Goal: Check status

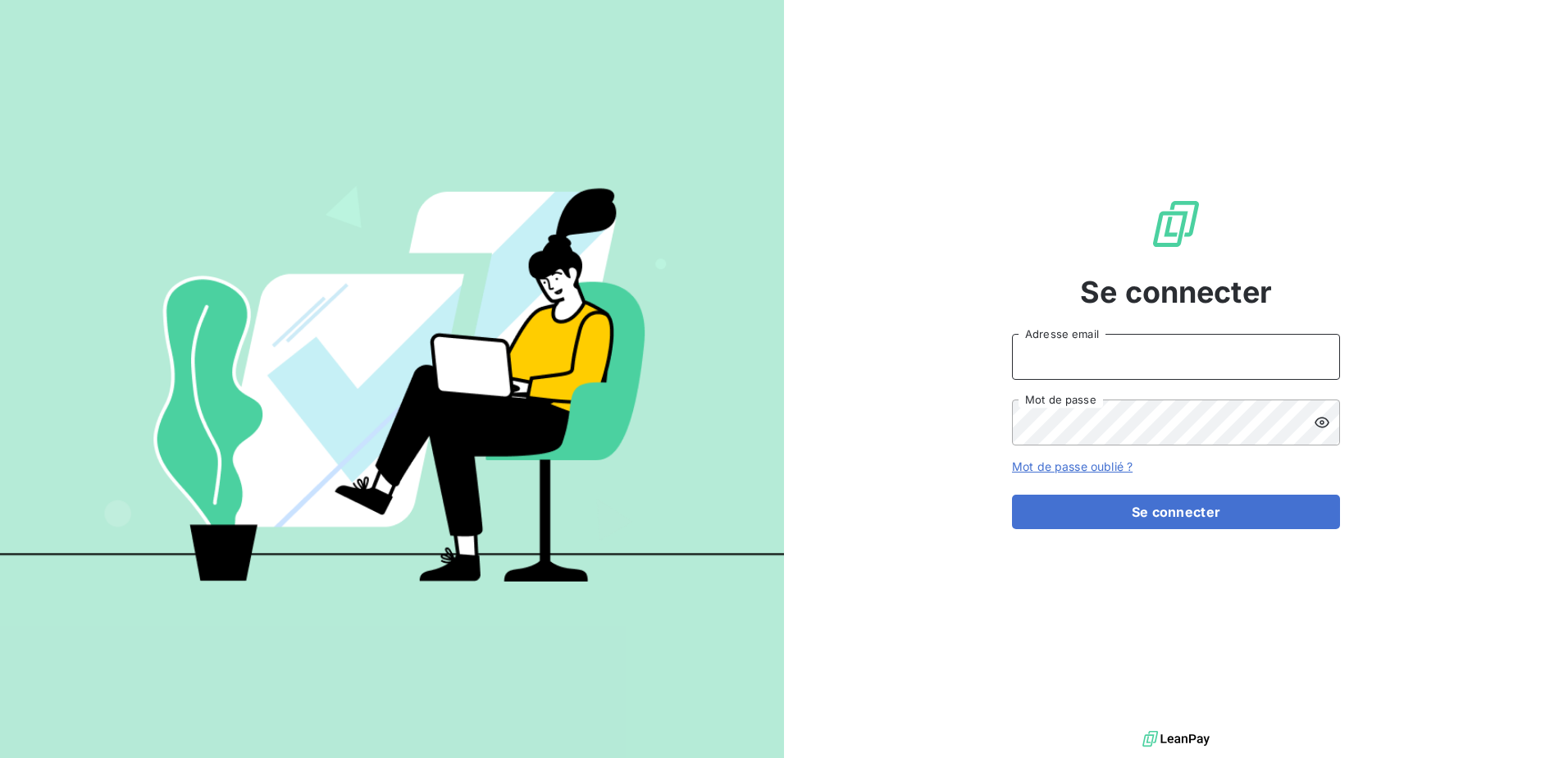
click at [1095, 354] on input "Adresse email" at bounding box center [1176, 357] width 328 height 46
type input "[EMAIL_ADDRESS][DOMAIN_NAME]"
click at [1012, 495] on button "Se connecter" at bounding box center [1176, 512] width 328 height 35
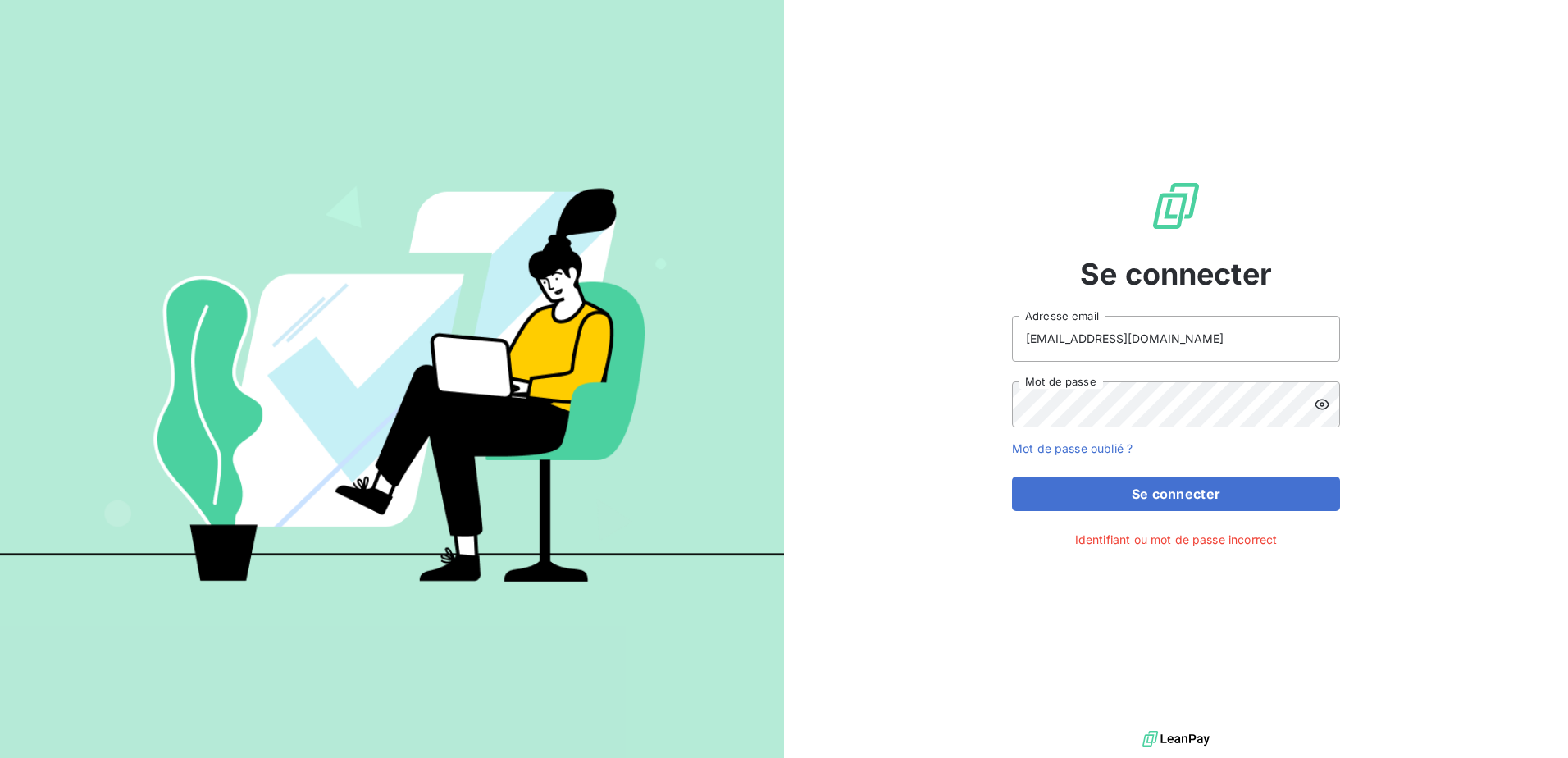
click at [1322, 394] on div at bounding box center [1327, 404] width 26 height 46
click at [1012, 476] on button "Se connecter" at bounding box center [1176, 493] width 328 height 35
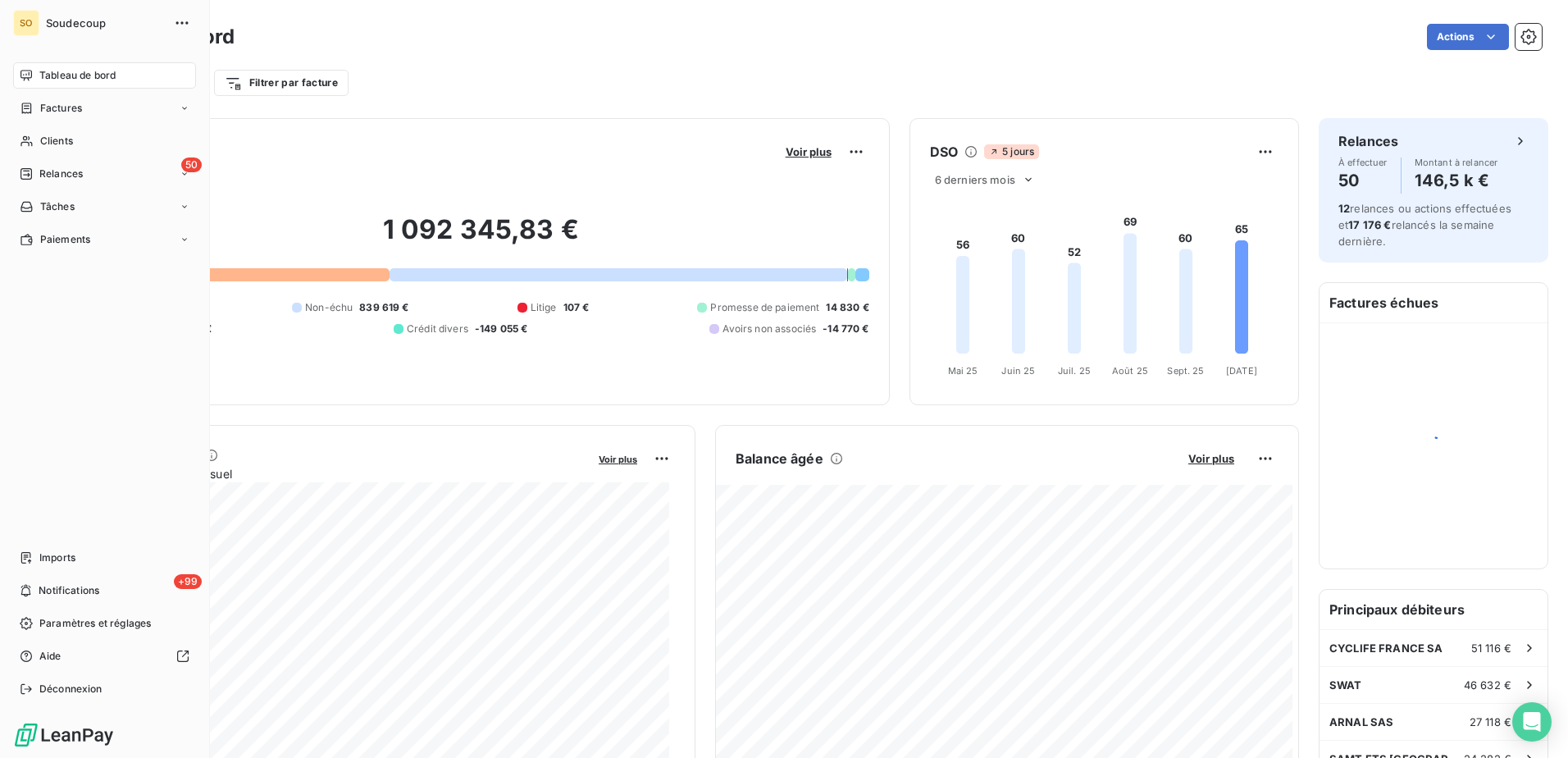
drag, startPoint x: 62, startPoint y: 141, endPoint x: 361, endPoint y: 142, distance: 299.0
click at [62, 140] on span "Clients" at bounding box center [56, 141] width 33 height 15
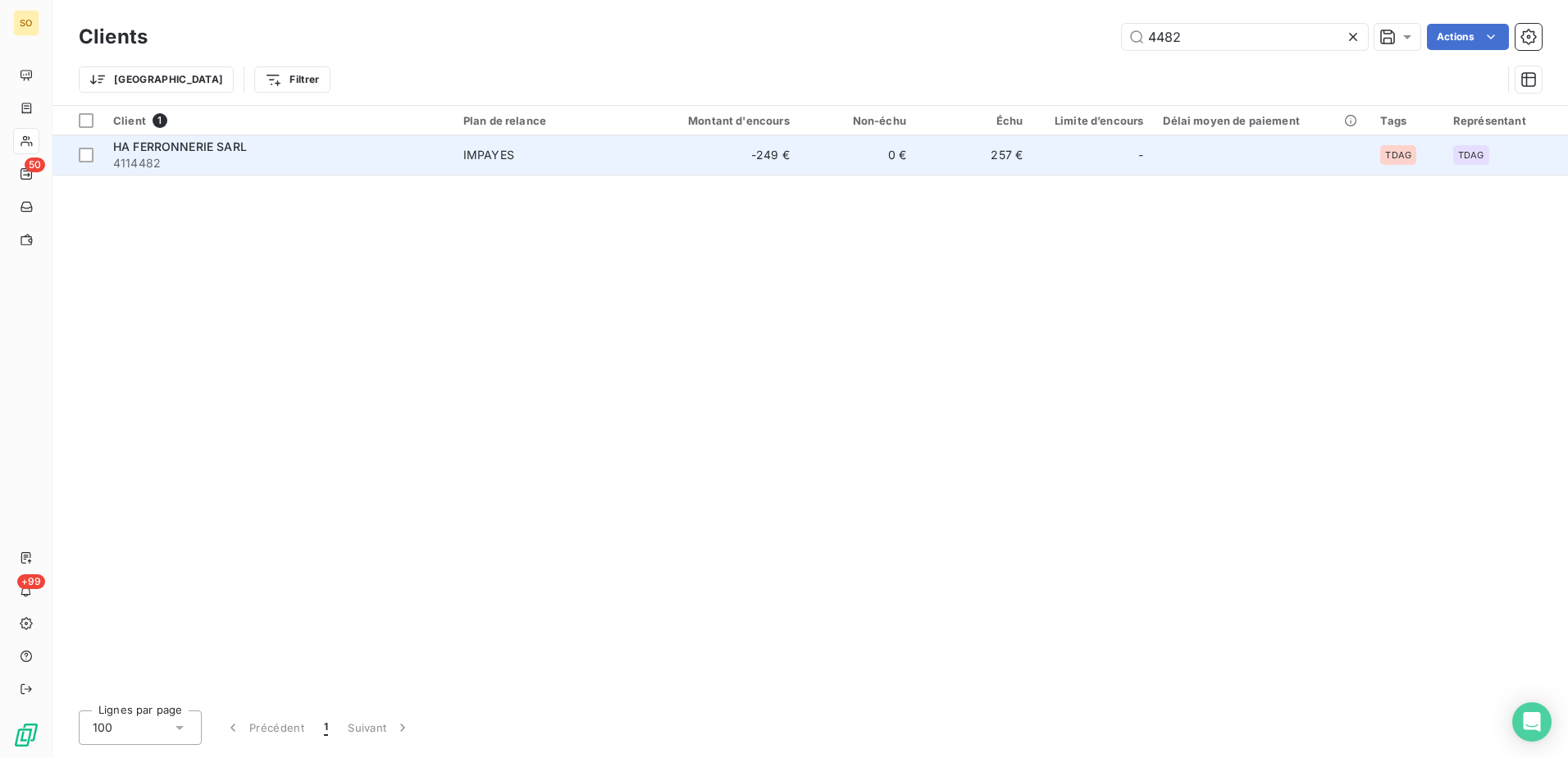
type input "4482"
click at [494, 152] on div "IMPAYES" at bounding box center [488, 155] width 51 height 16
